Goal: Information Seeking & Learning: Check status

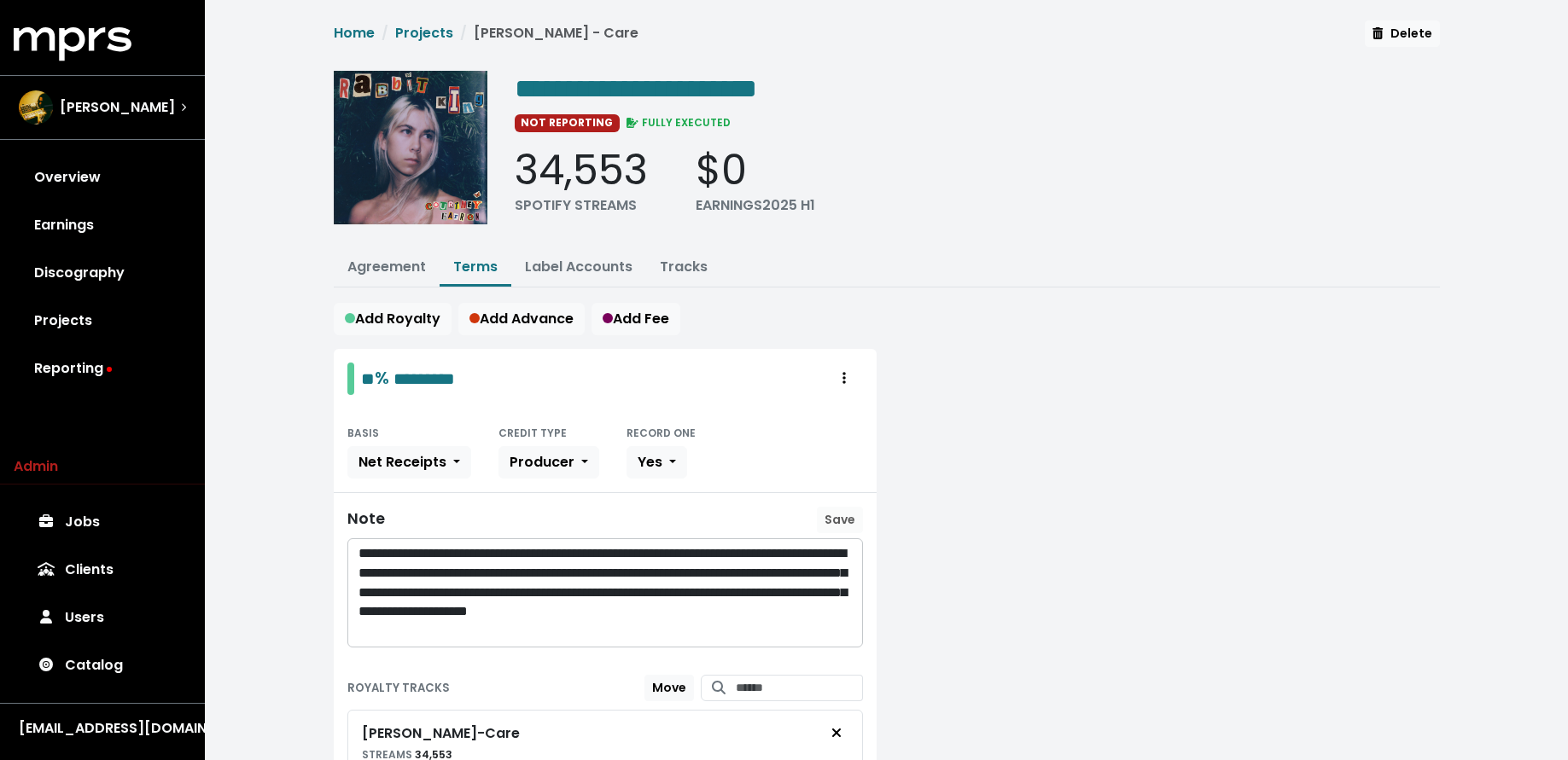
click at [105, 132] on div "[PERSON_NAME]" at bounding box center [102, 108] width 195 height 62
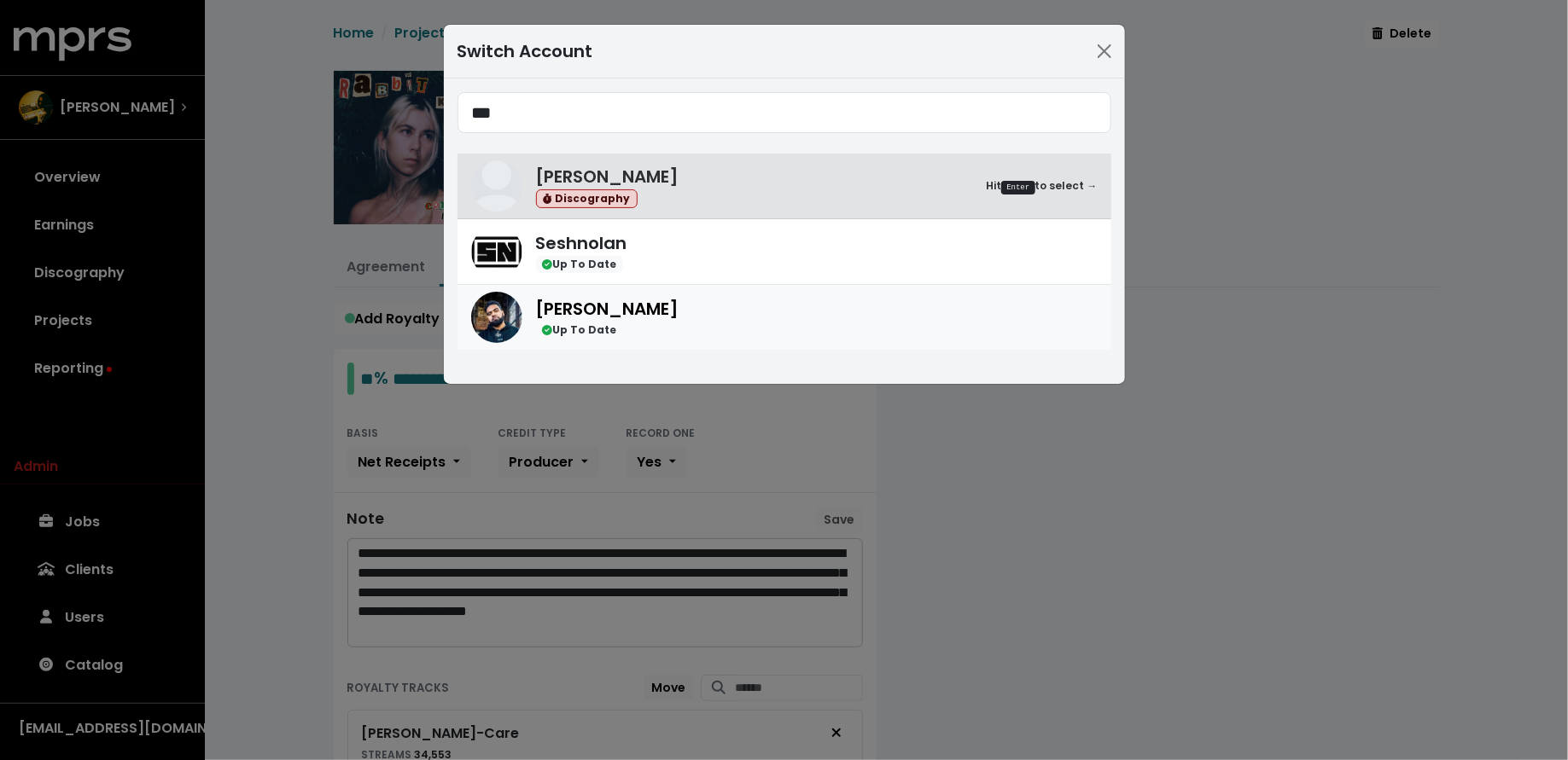
type input "***"
click at [719, 317] on div "Yung Lan Up To Date" at bounding box center [816, 318] width 562 height 44
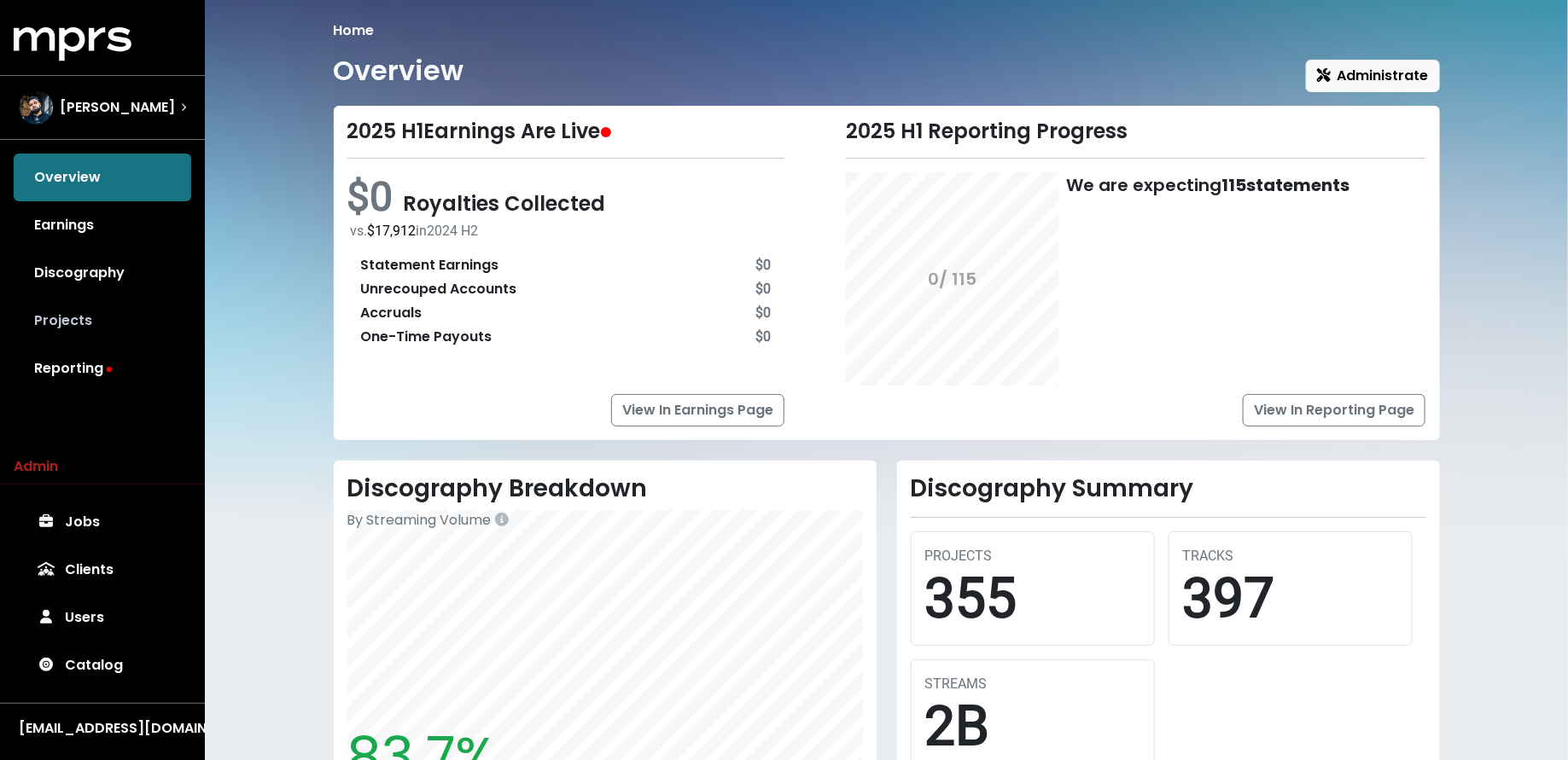
click at [81, 314] on link "Projects" at bounding box center [102, 321] width 177 height 48
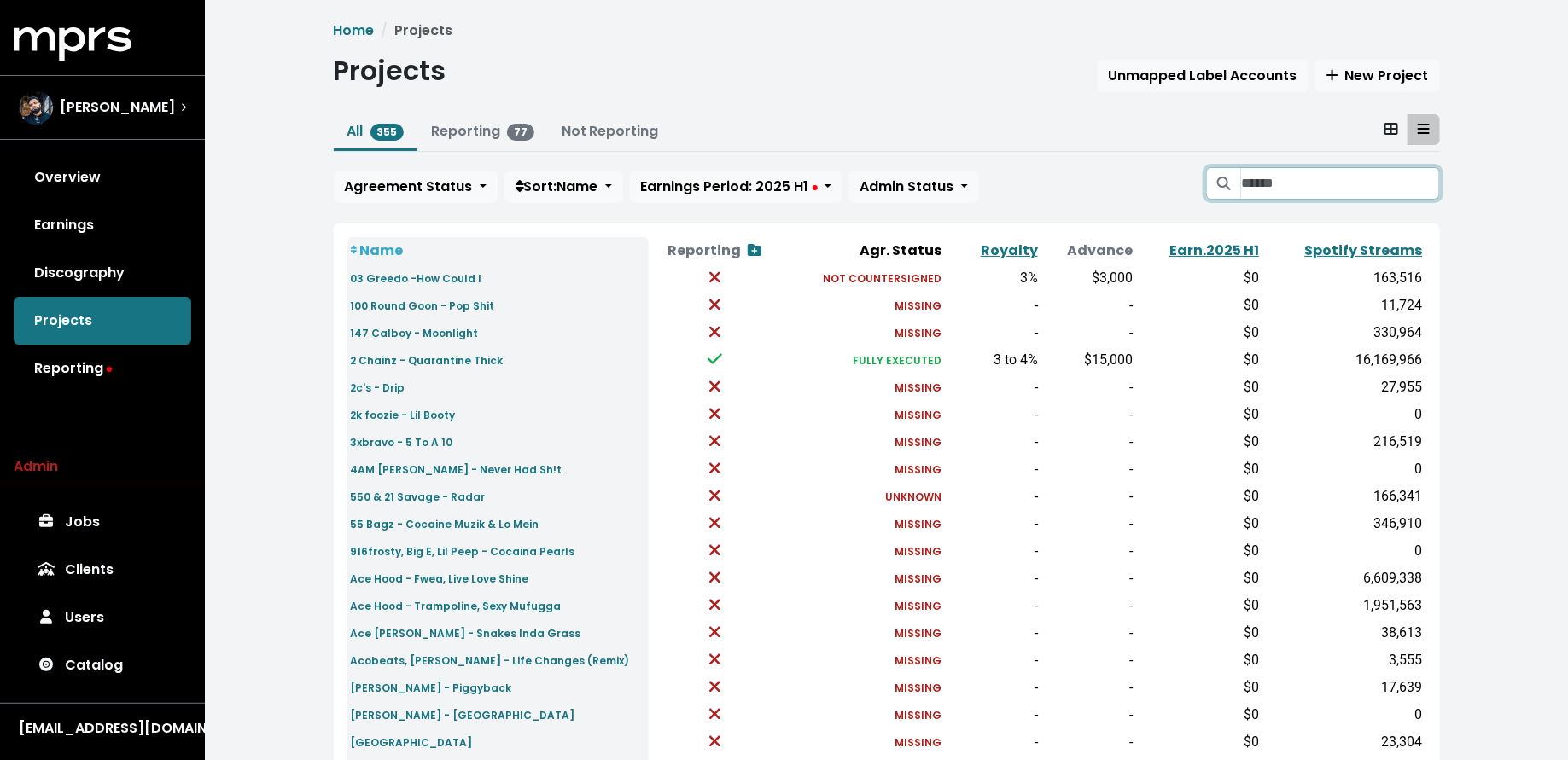
click at [1322, 181] on input "Search projects" at bounding box center [1340, 183] width 198 height 33
type input "*"
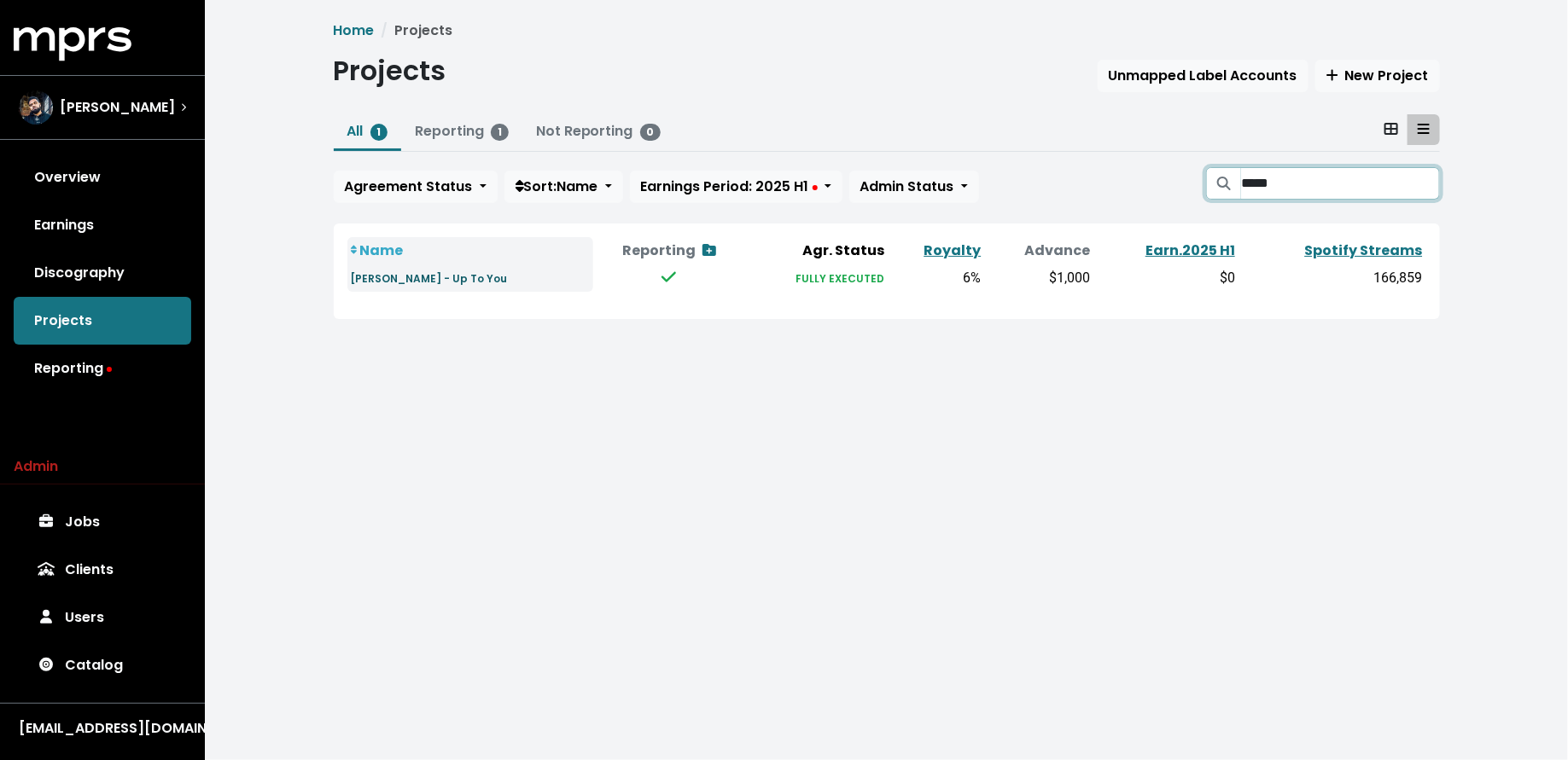
type input "*****"
click at [442, 279] on small "[PERSON_NAME] - Up To You" at bounding box center [429, 278] width 157 height 15
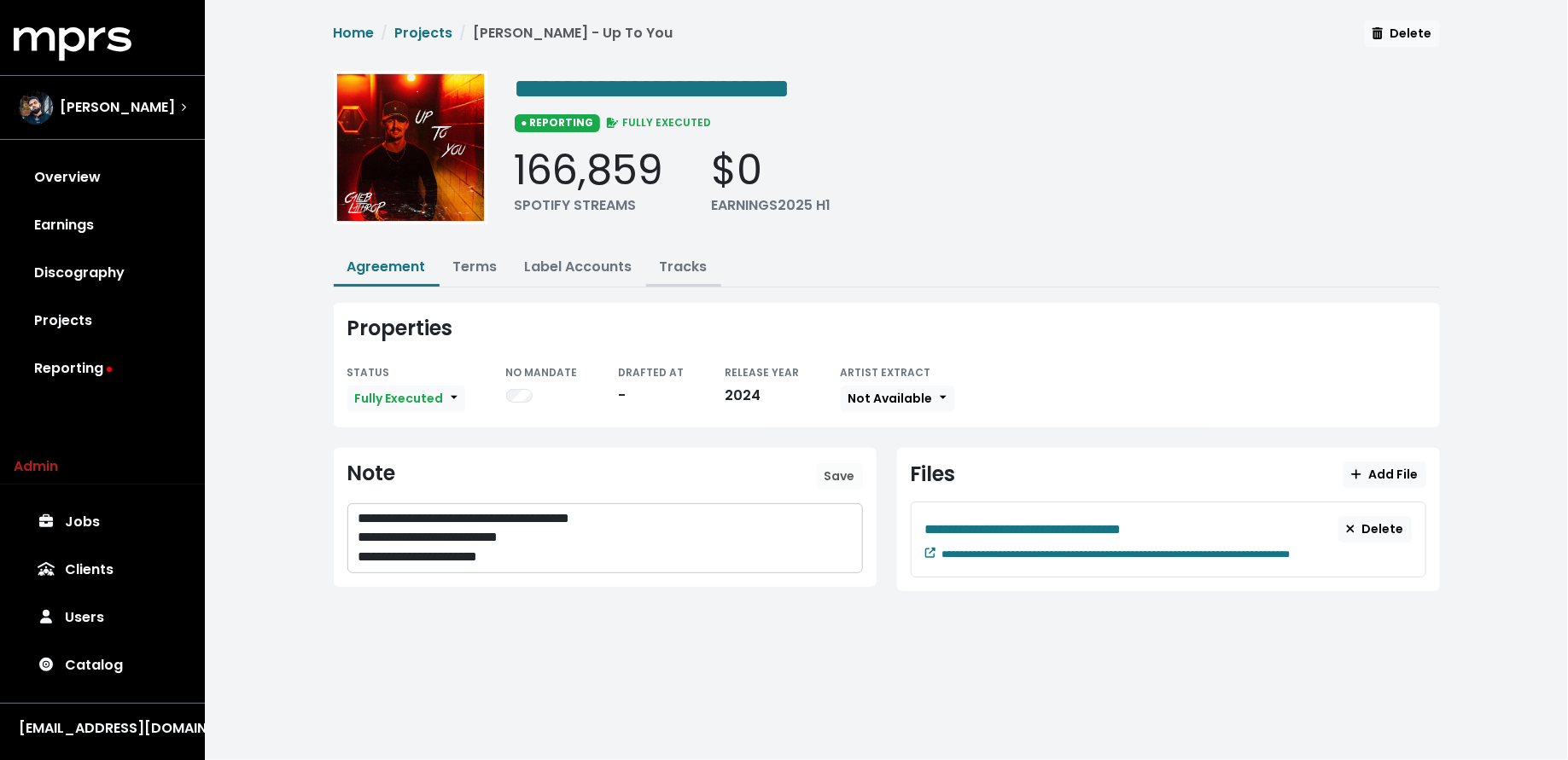
click at [667, 272] on link "Tracks" at bounding box center [684, 266] width 48 height 20
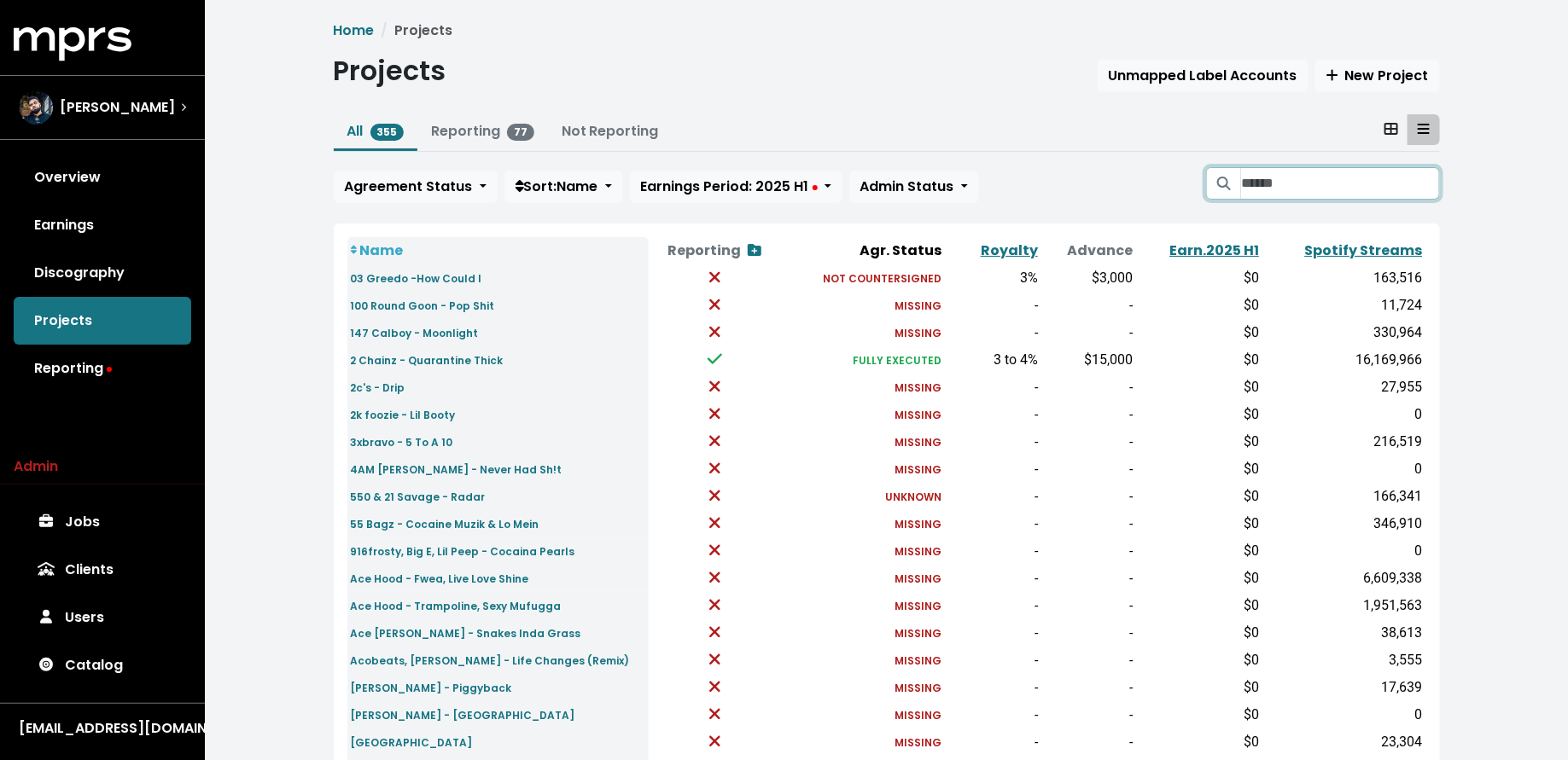
click at [1264, 185] on input "Search projects" at bounding box center [1340, 183] width 198 height 33
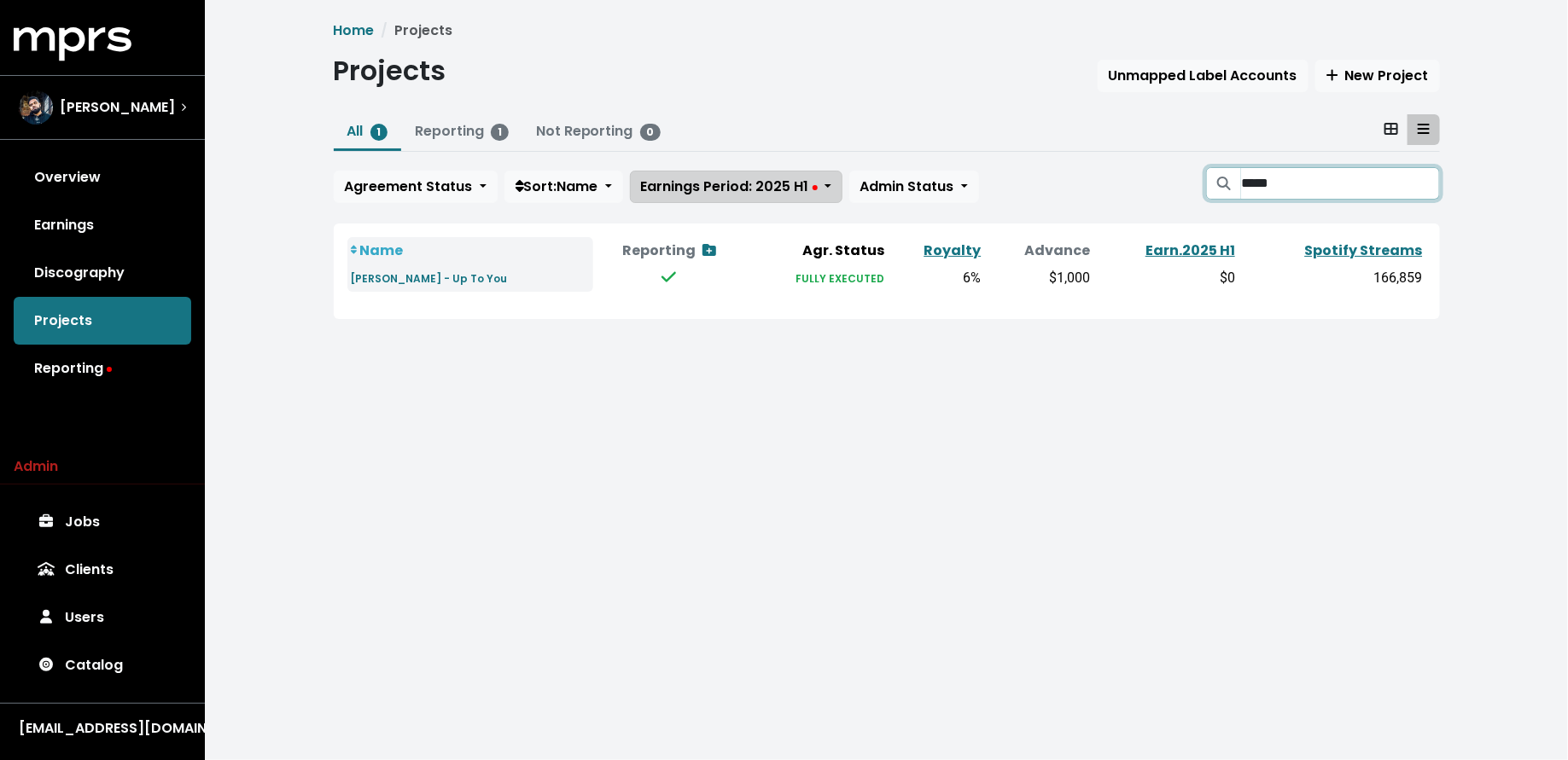
type input "*****"
click at [777, 172] on button "Earnings Period: 2025 H1" at bounding box center [736, 187] width 213 height 33
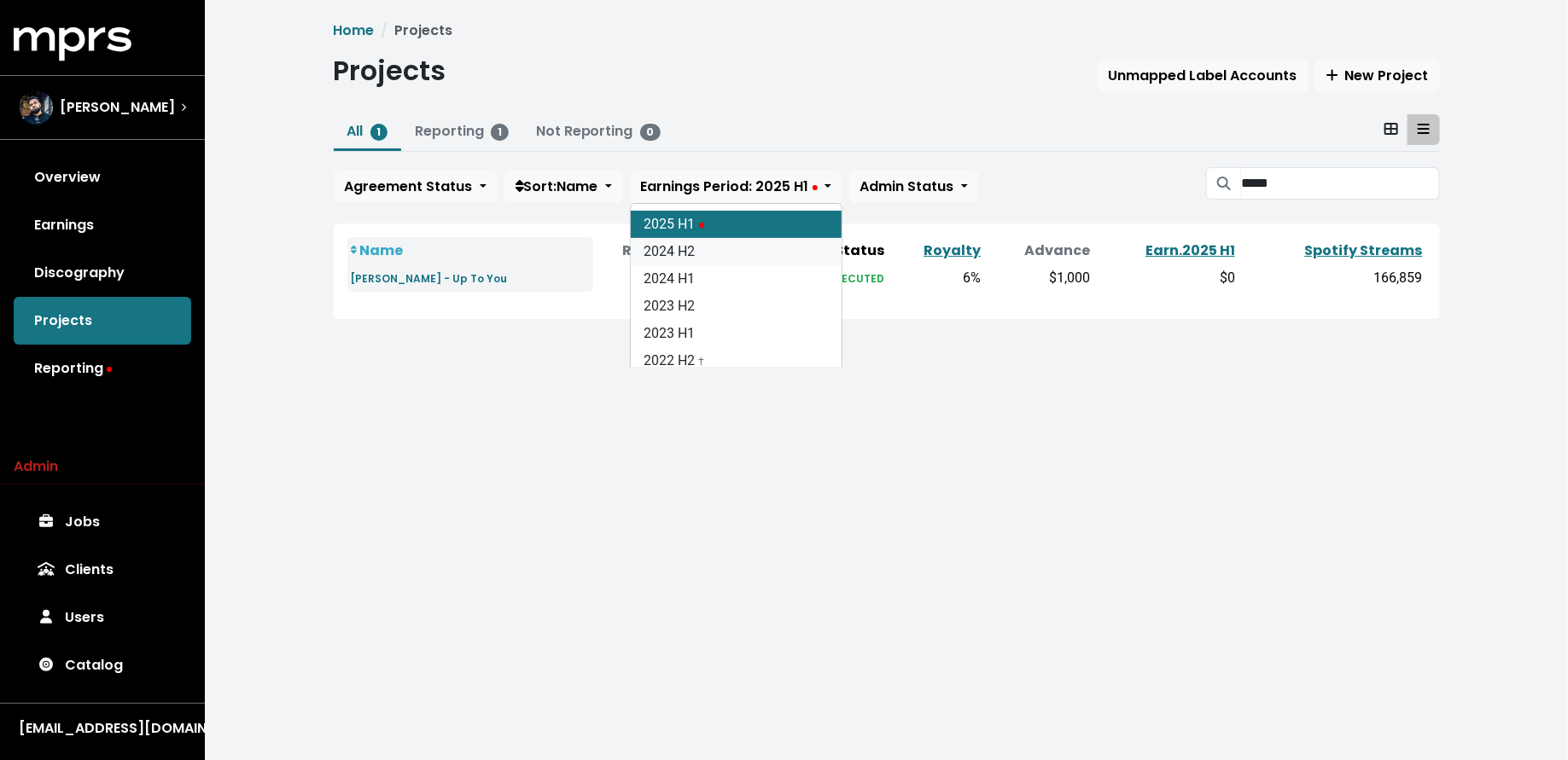
click at [774, 246] on link "2024 H2" at bounding box center [736, 252] width 211 height 27
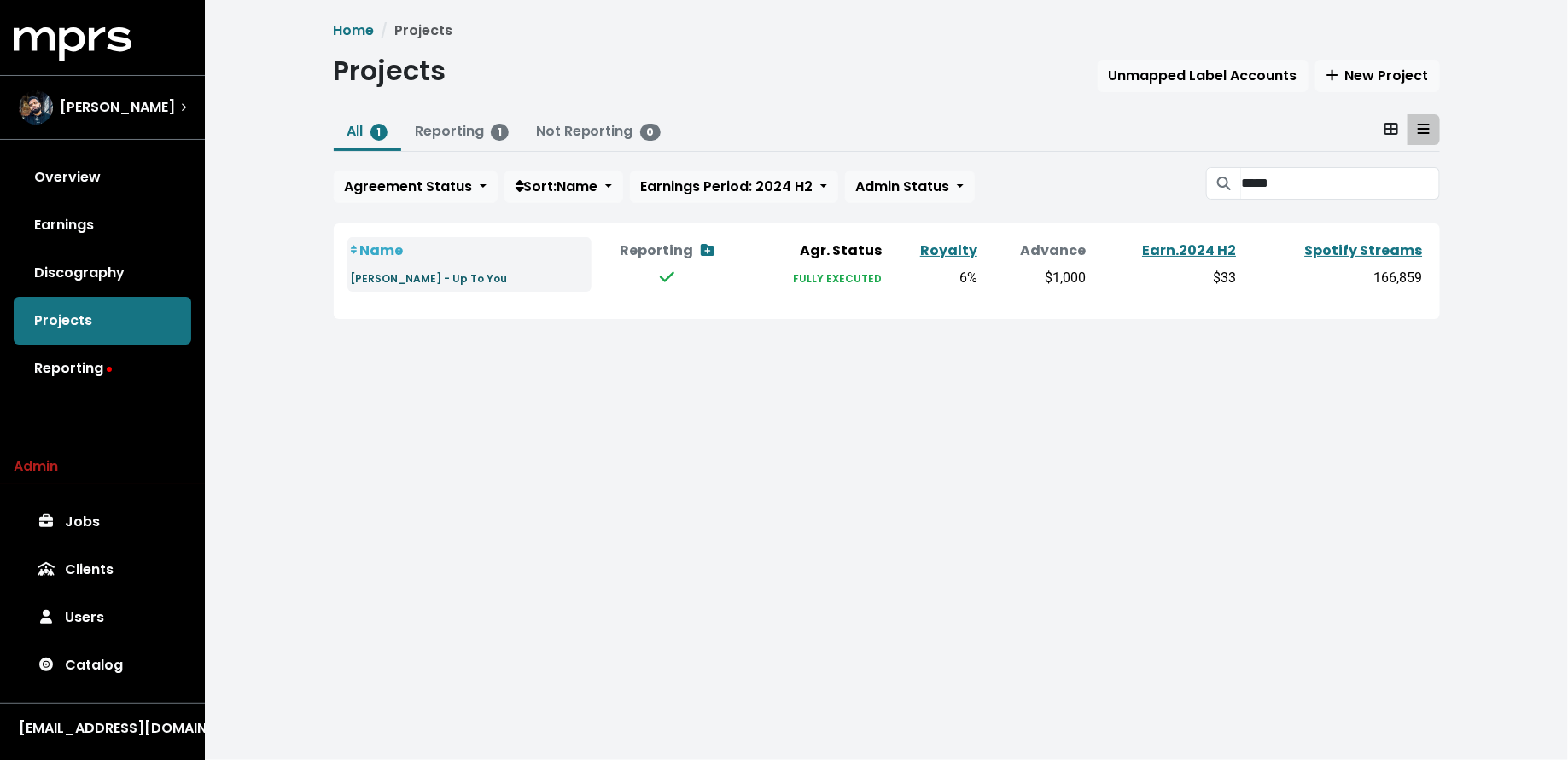
click at [406, 284] on small "[PERSON_NAME] - Up To You" at bounding box center [429, 278] width 157 height 15
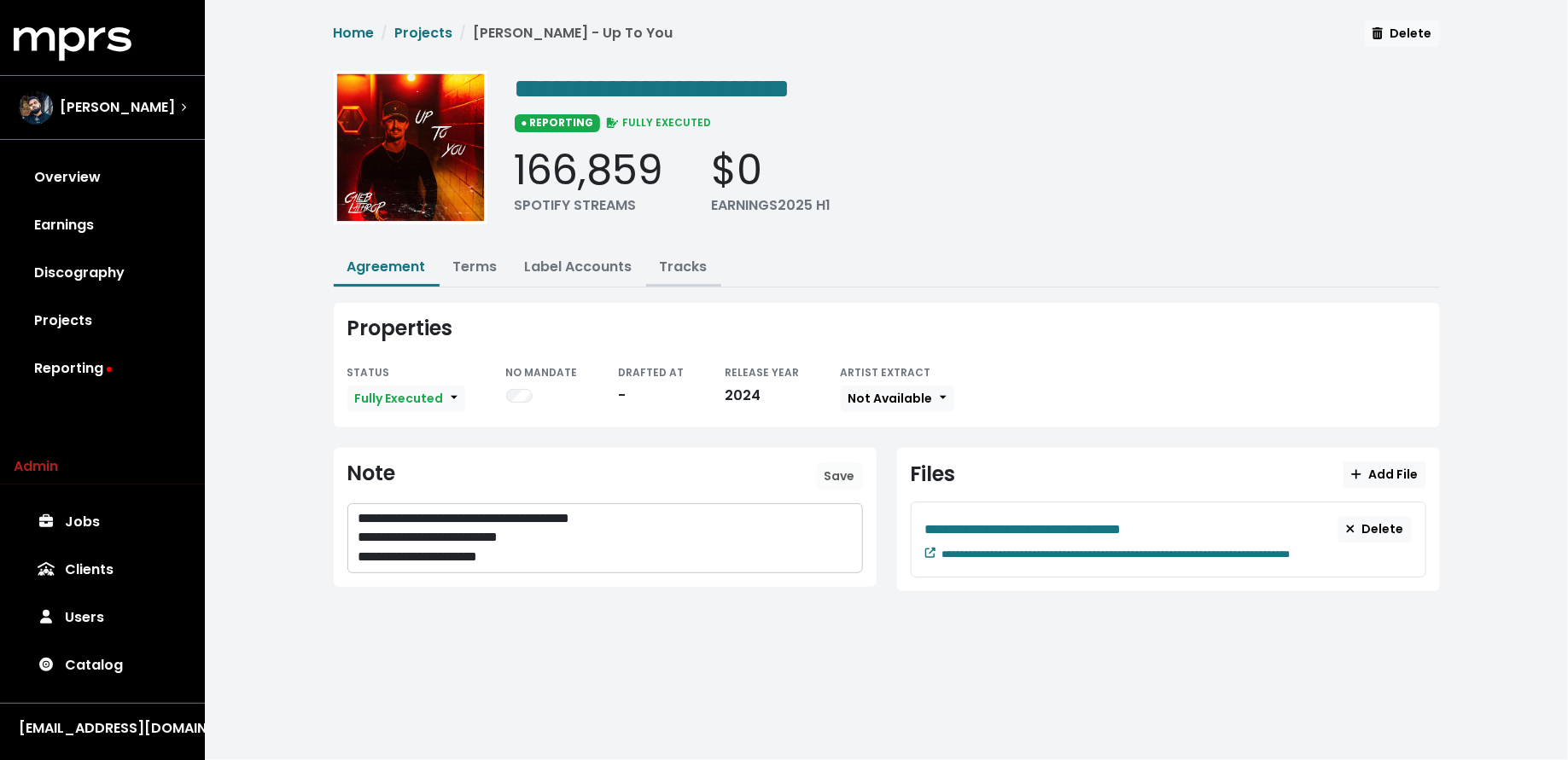
click at [678, 272] on link "Tracks" at bounding box center [684, 266] width 48 height 20
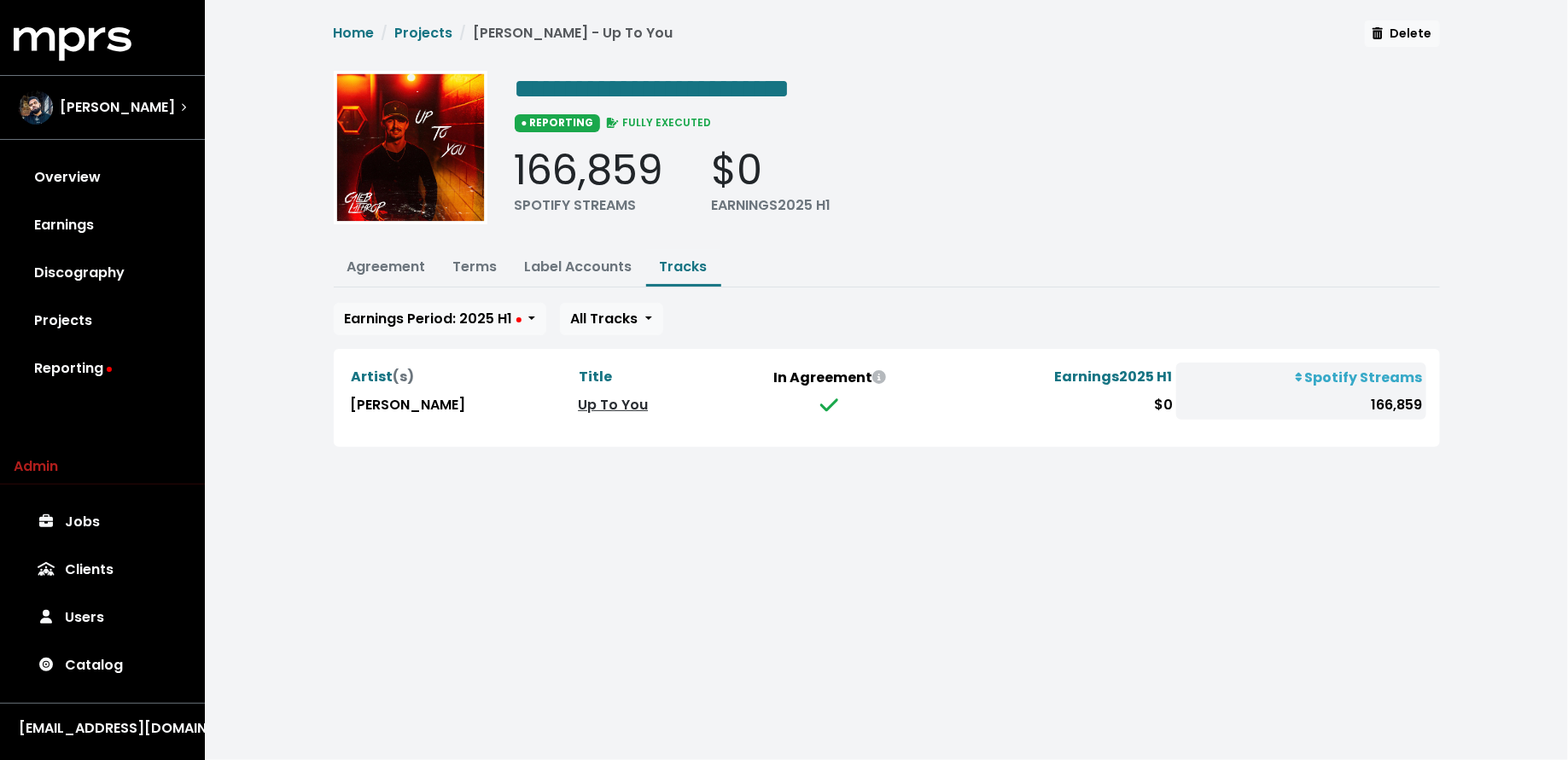
click at [587, 402] on link "Up To You" at bounding box center [613, 404] width 70 height 20
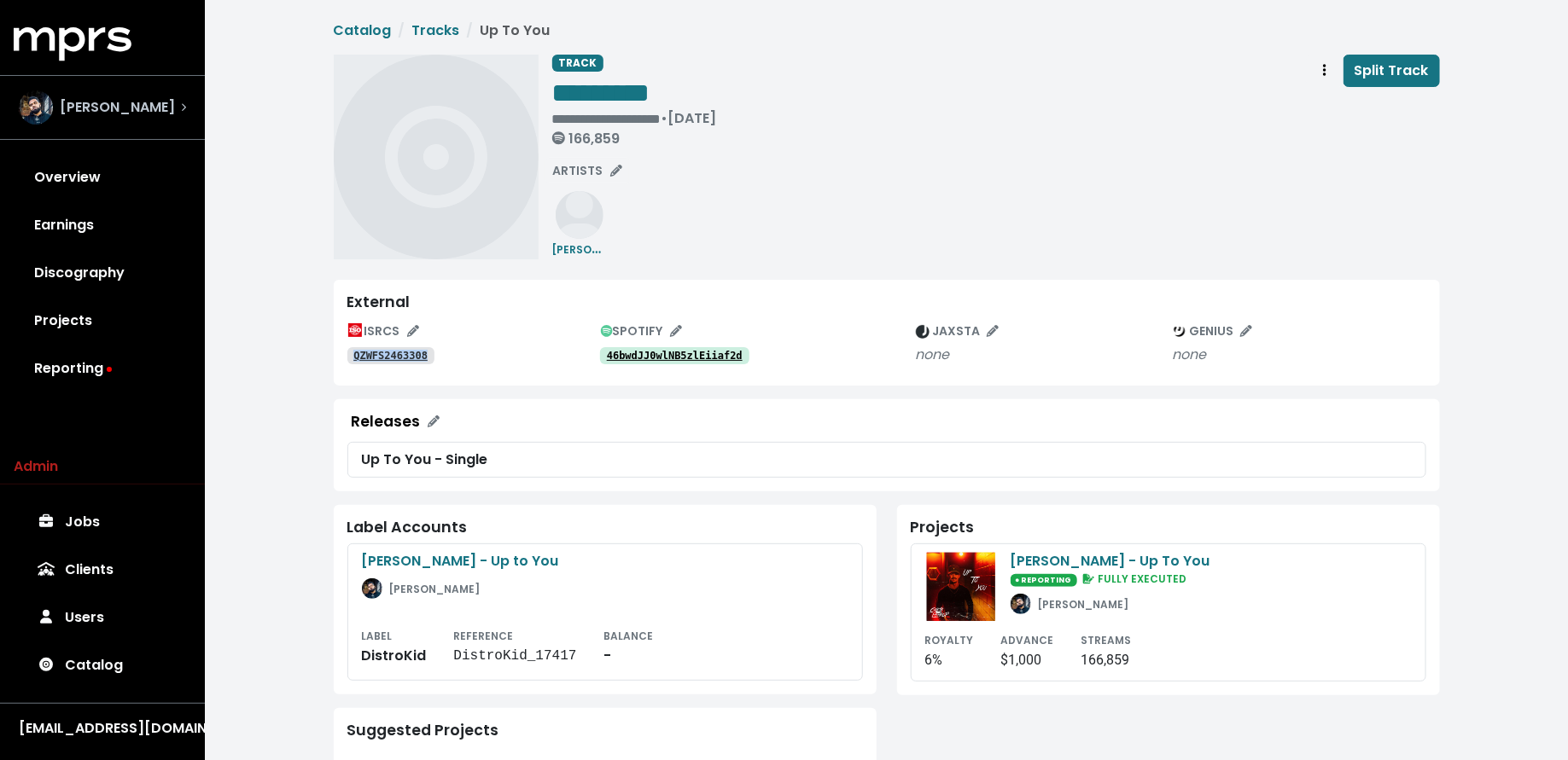
click at [166, 115] on div "[PERSON_NAME]" at bounding box center [102, 108] width 167 height 34
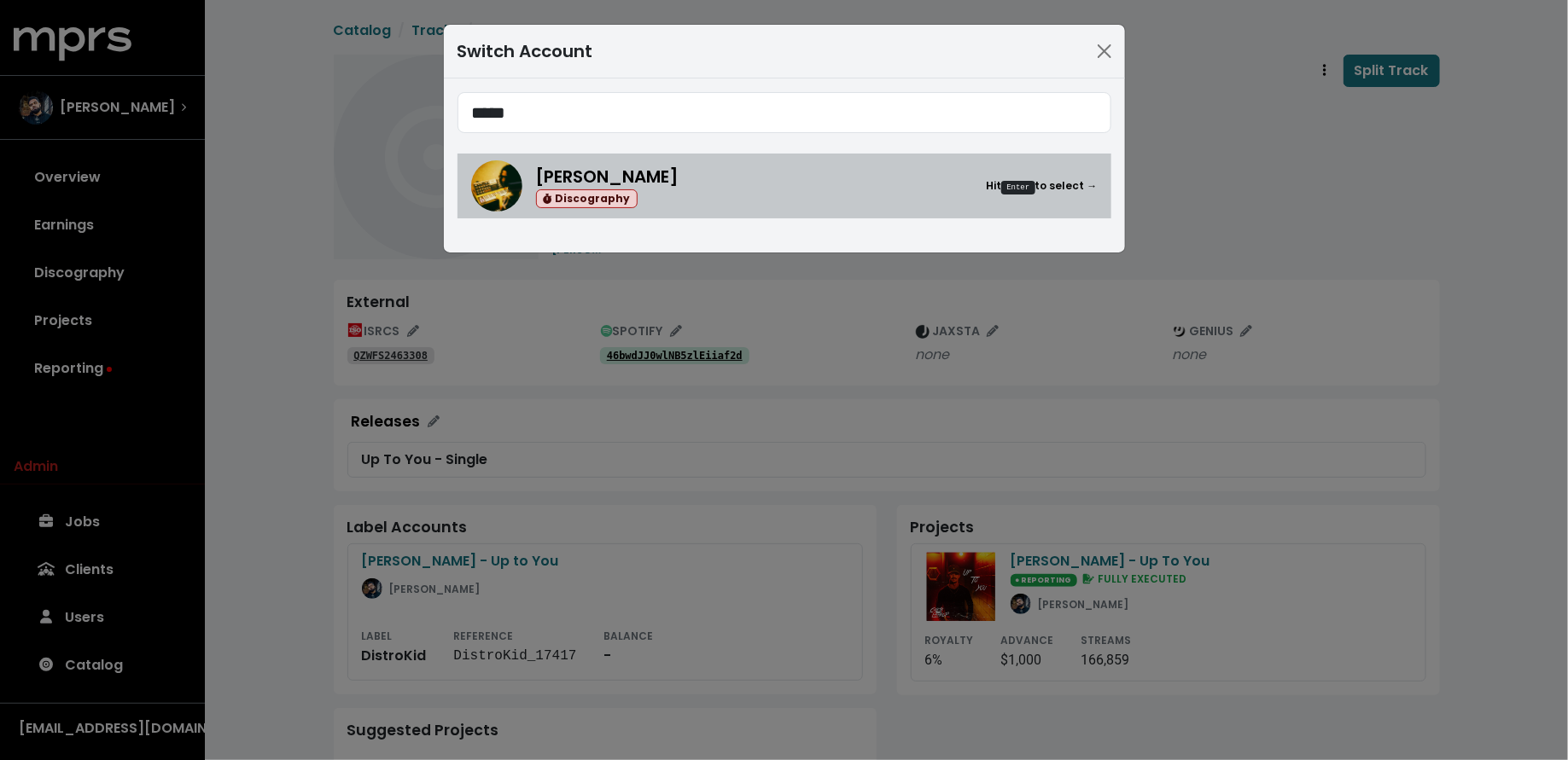
type input "*****"
click at [556, 169] on span "[PERSON_NAME]" at bounding box center [607, 177] width 143 height 24
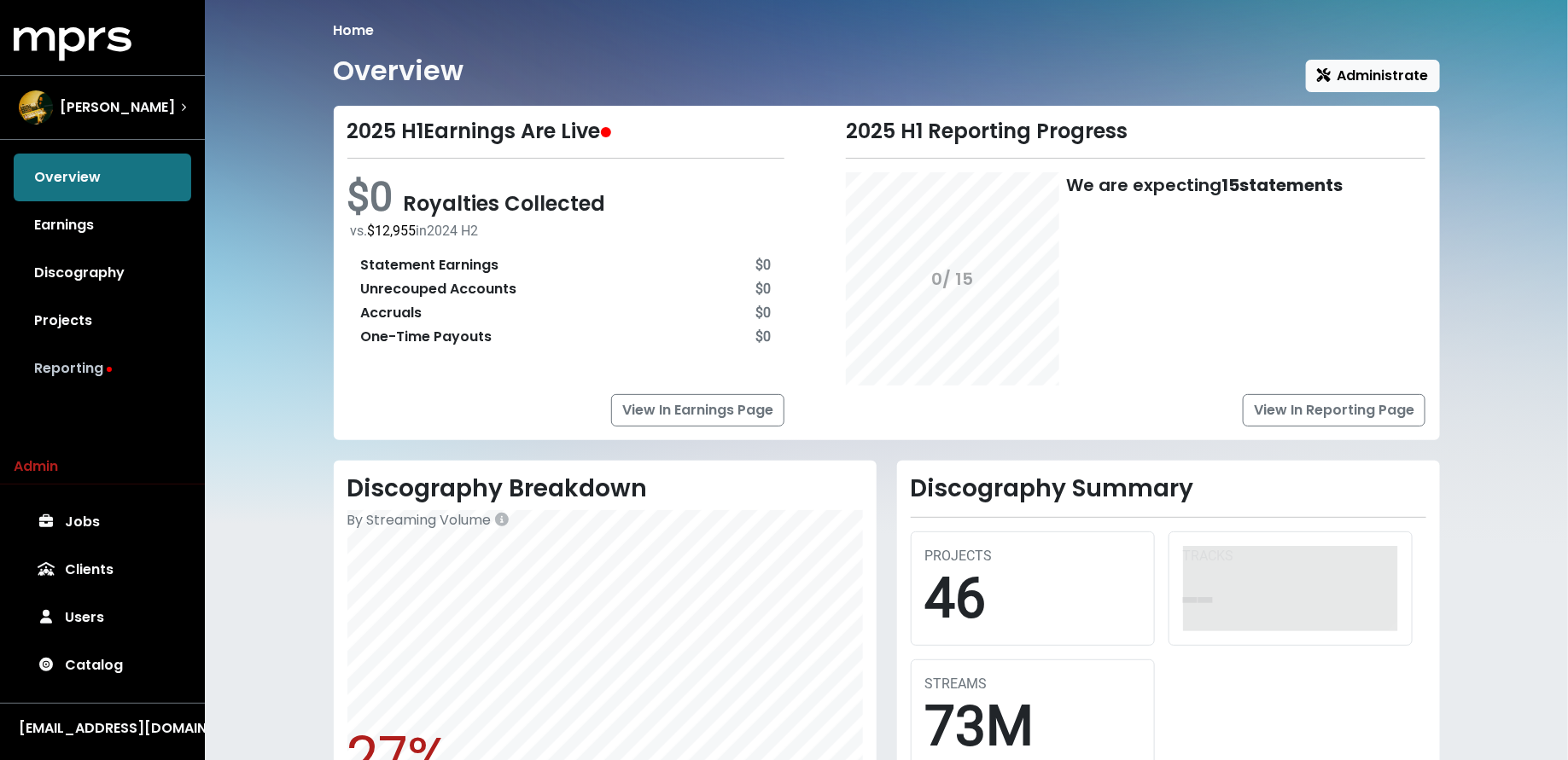
click at [125, 379] on link "Reporting" at bounding box center [102, 368] width 177 height 48
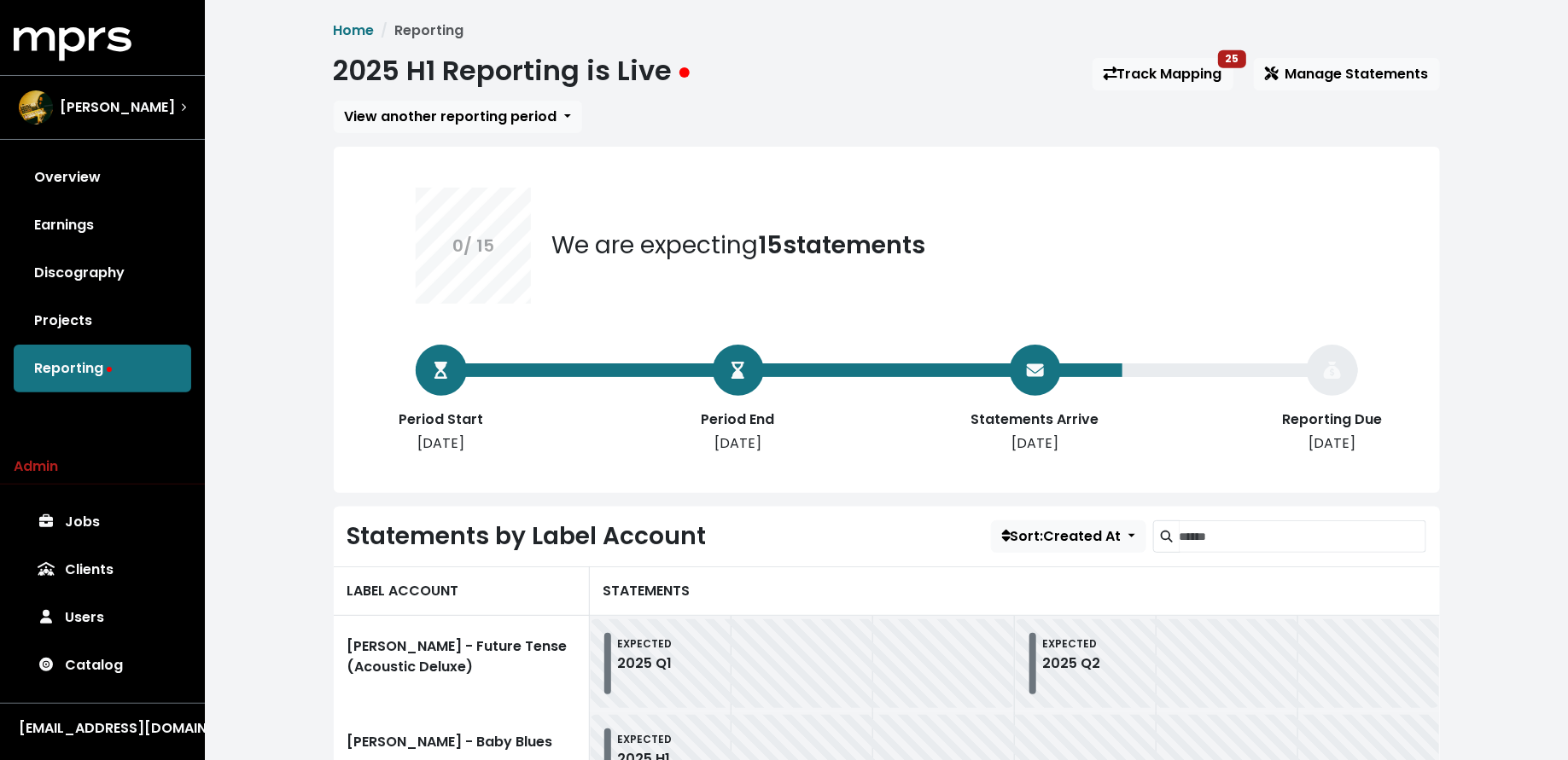
click at [122, 351] on div "Overview Earnings Discography Projects Reporting" at bounding box center [102, 272] width 205 height 239
click at [128, 323] on link "Projects" at bounding box center [102, 321] width 177 height 48
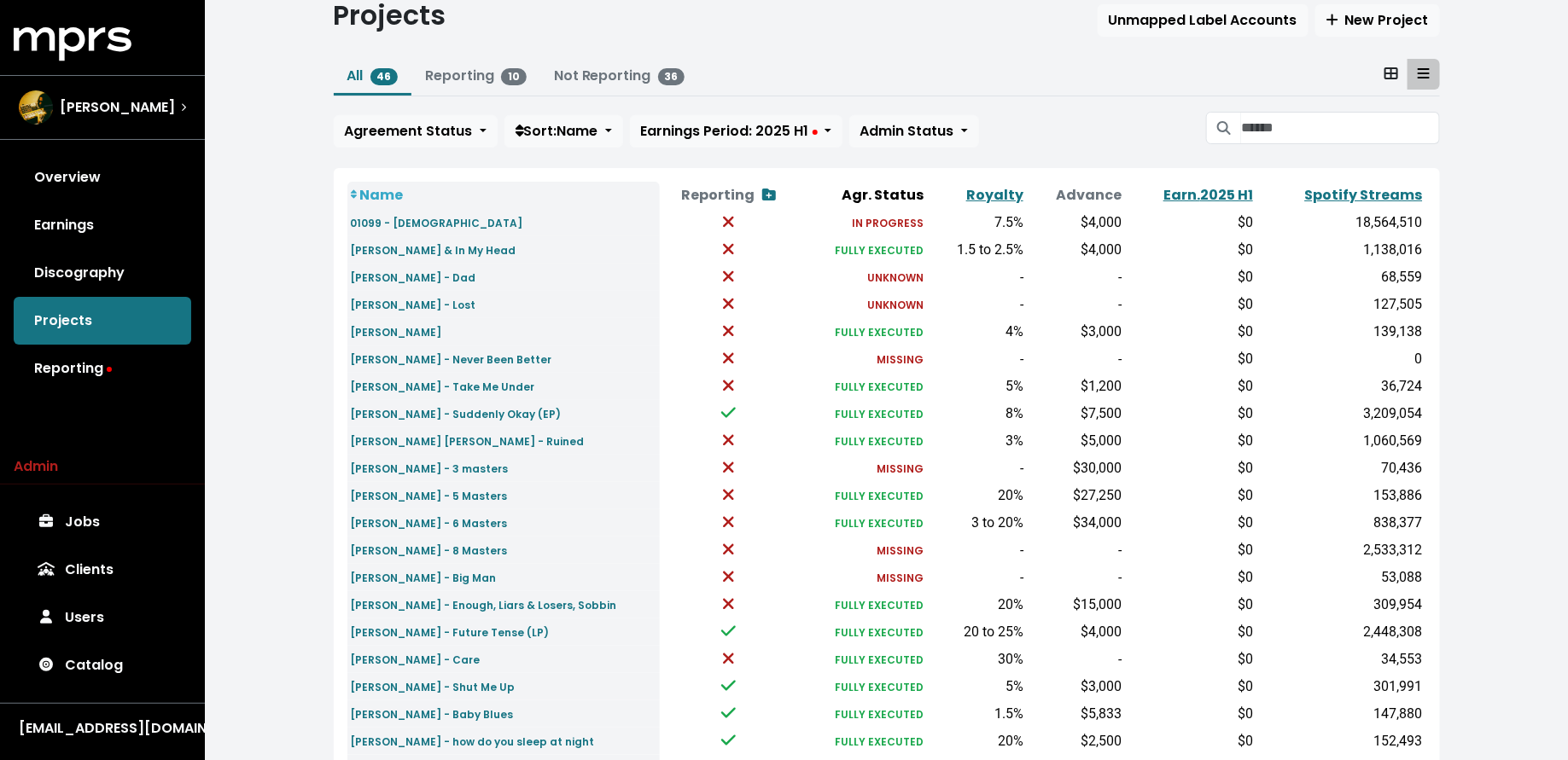
scroll to position [60, 0]
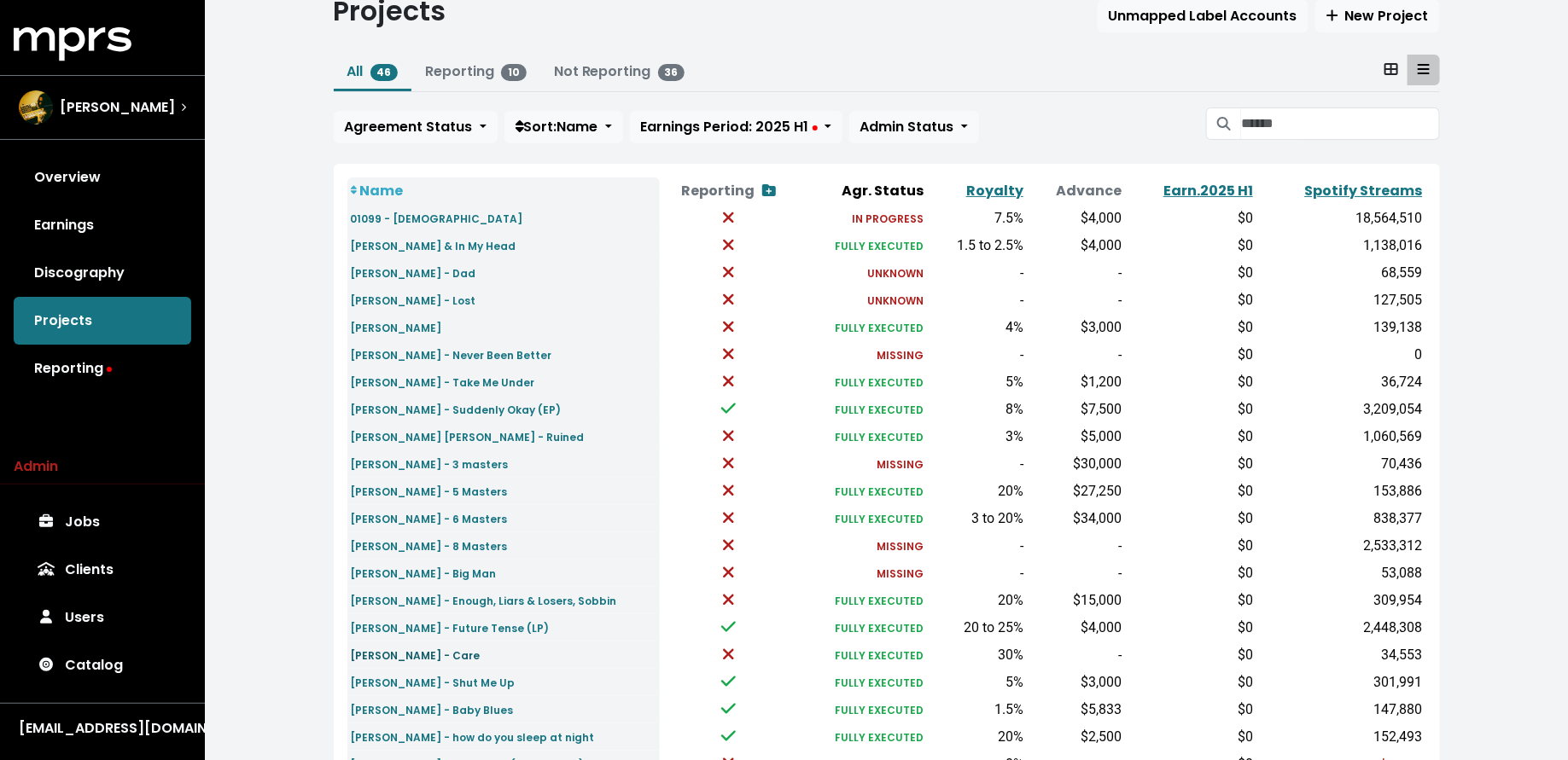
click at [448, 655] on small "[PERSON_NAME] - Care" at bounding box center [415, 655] width 129 height 15
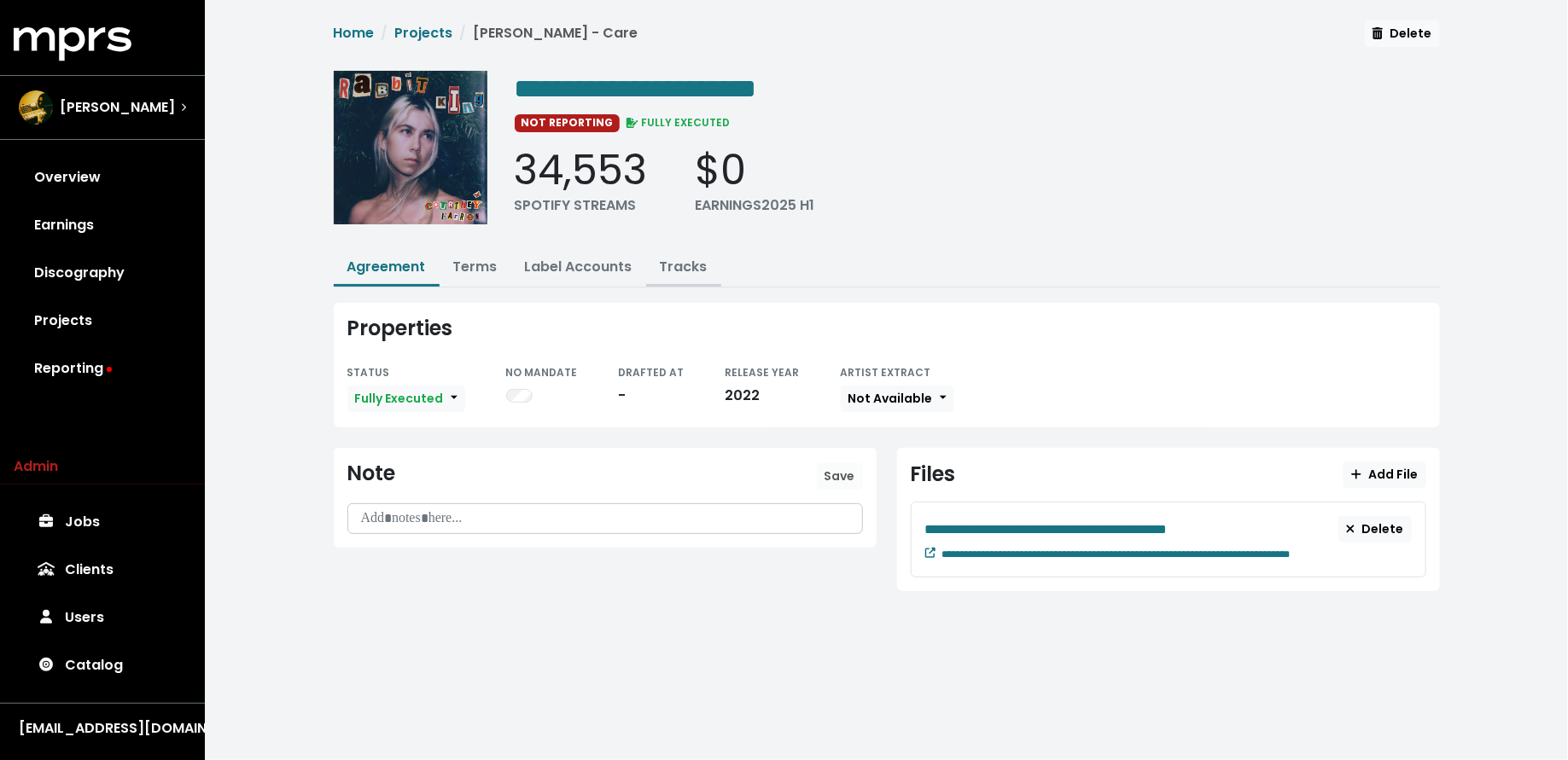
click at [674, 271] on link "Tracks" at bounding box center [684, 266] width 48 height 20
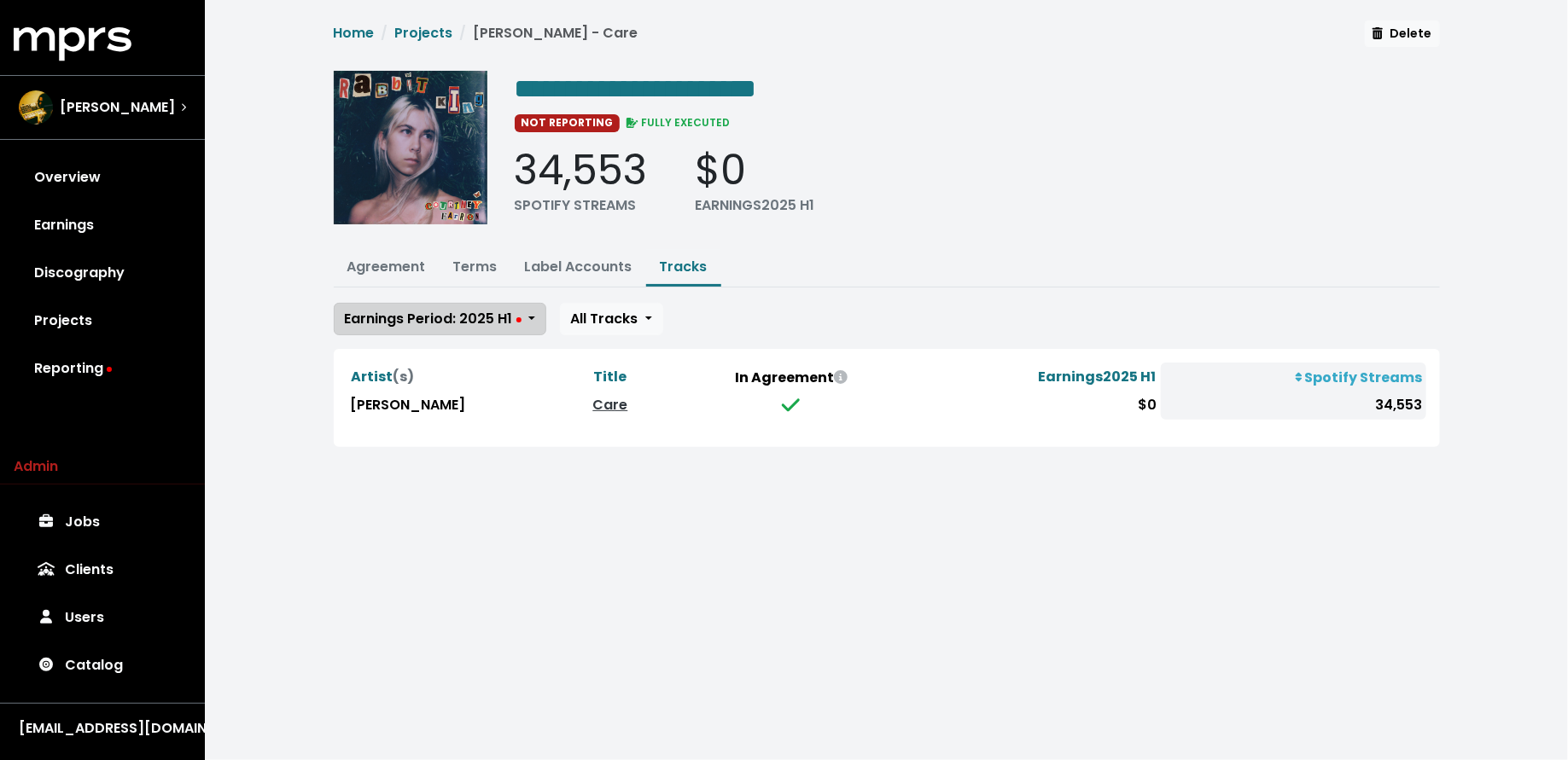
click at [487, 326] on button "Earnings Period: 2025 H1" at bounding box center [440, 320] width 213 height 33
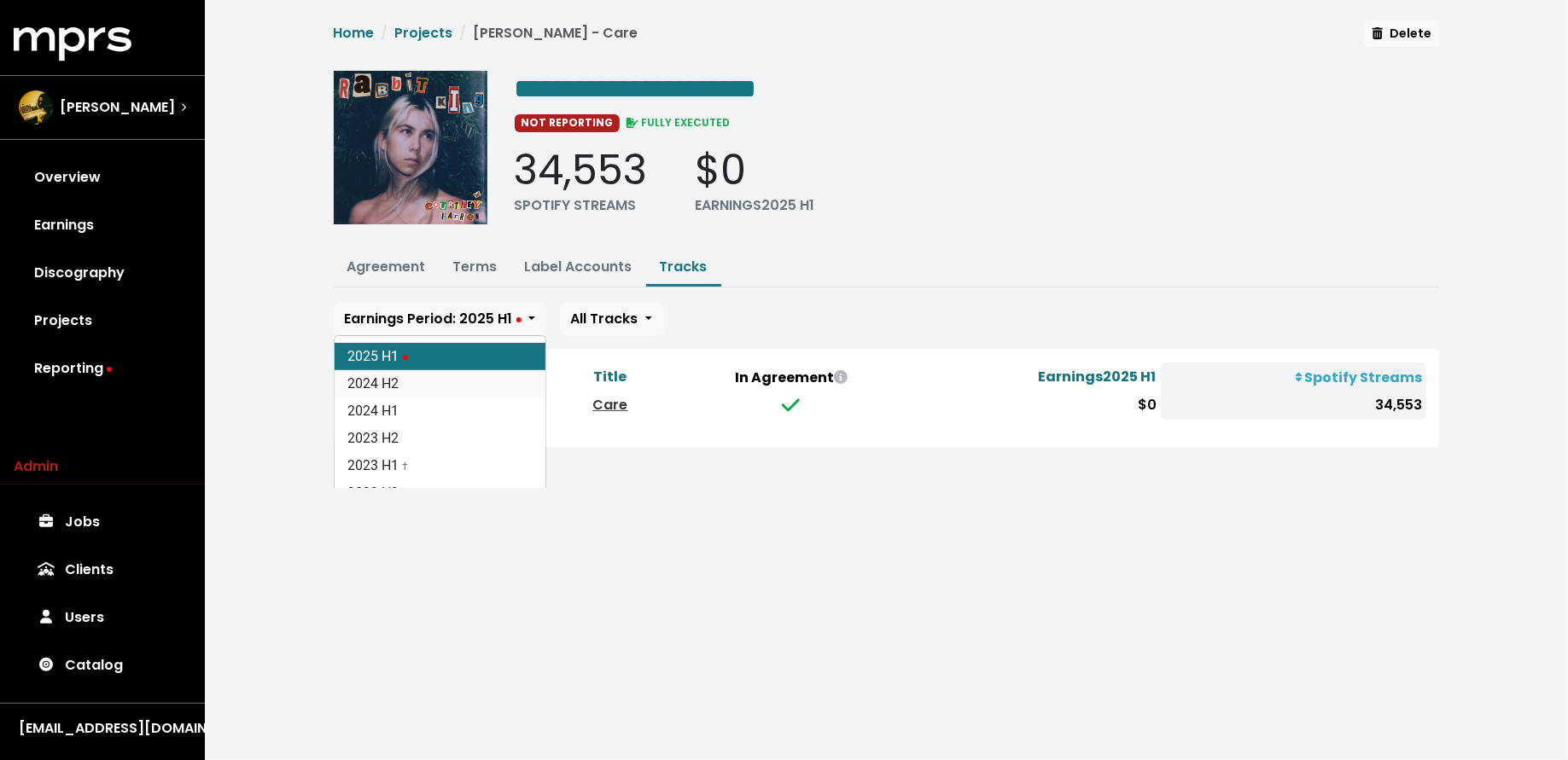
click at [485, 378] on link "2024 H2" at bounding box center [440, 384] width 211 height 27
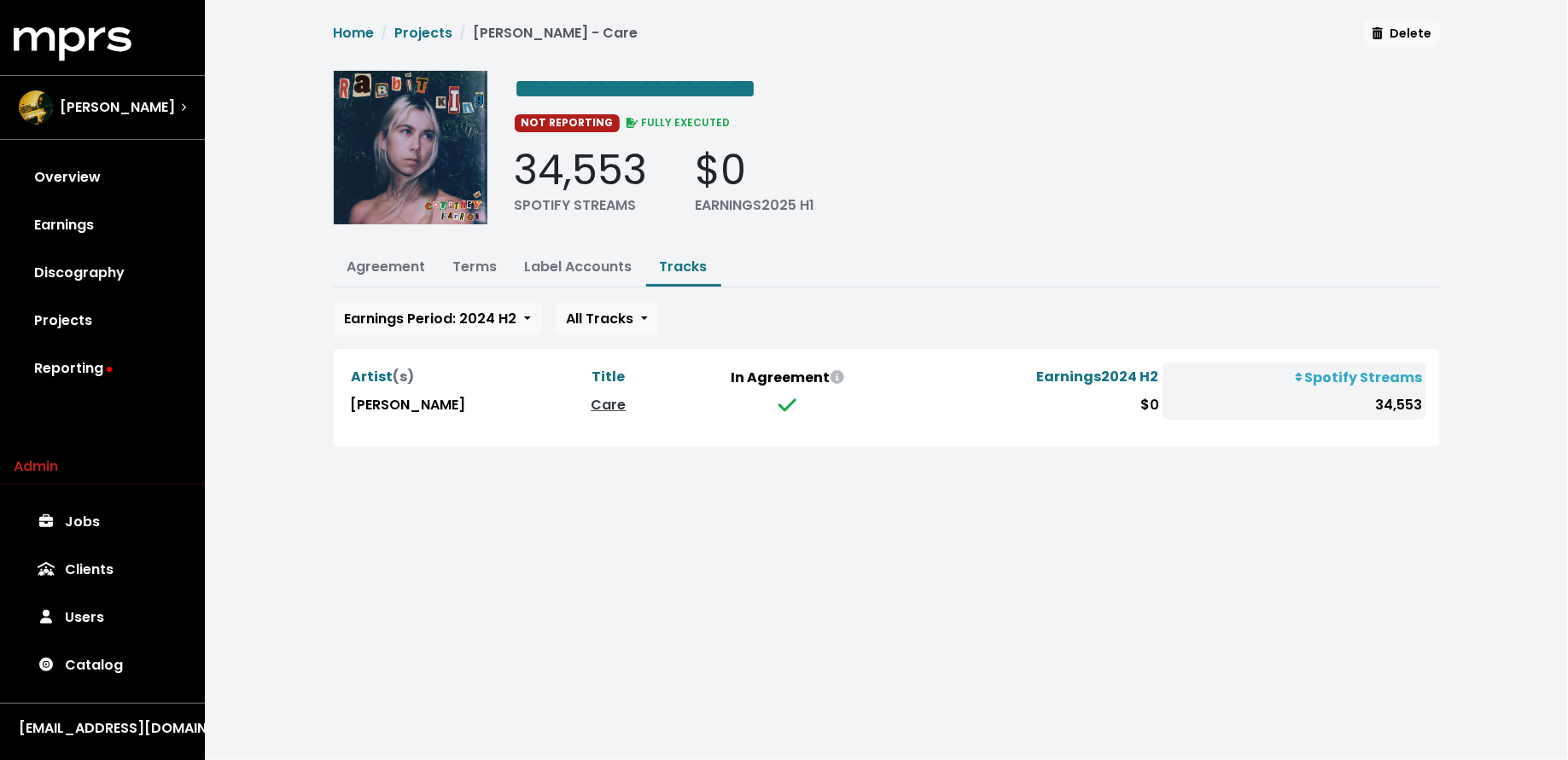
drag, startPoint x: 493, startPoint y: 318, endPoint x: 493, endPoint y: 332, distance: 14.0
click at [493, 317] on span "Earnings Period: 2024 H2" at bounding box center [430, 318] width 172 height 20
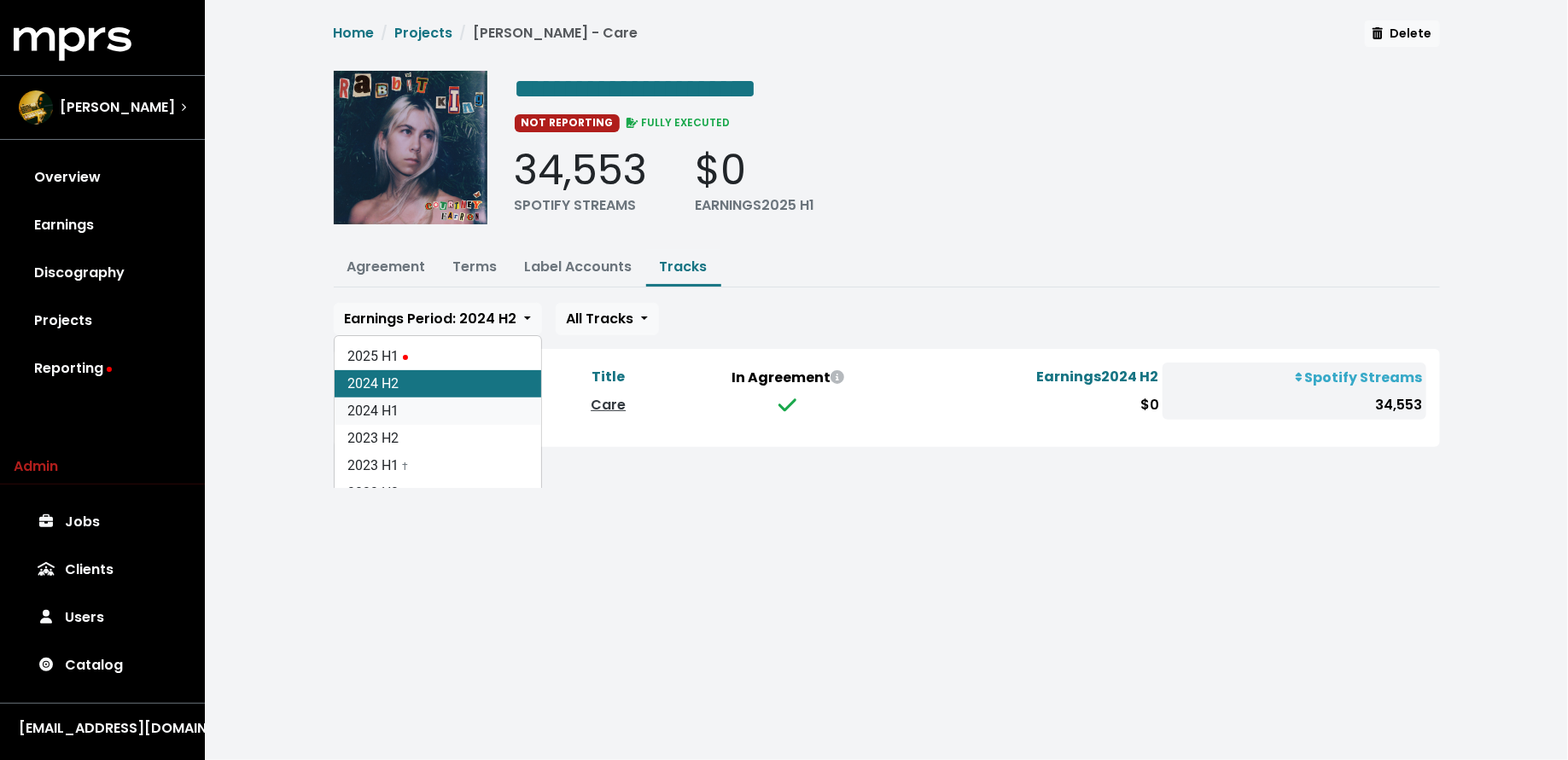
click at [488, 406] on link "2024 H1" at bounding box center [437, 411] width 207 height 27
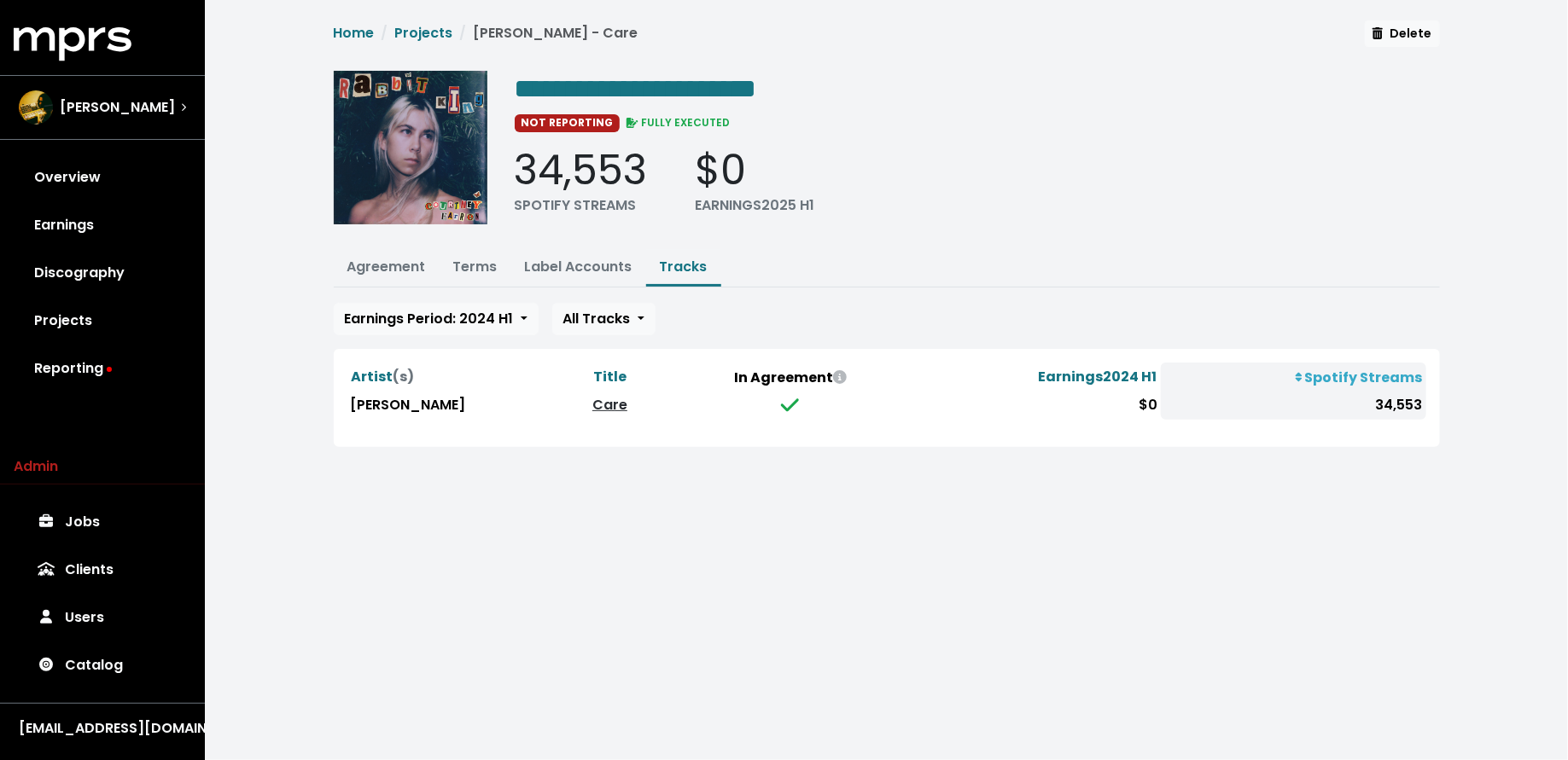
click at [613, 407] on link "Care" at bounding box center [610, 404] width 35 height 20
